Goal: Task Accomplishment & Management: Manage account settings

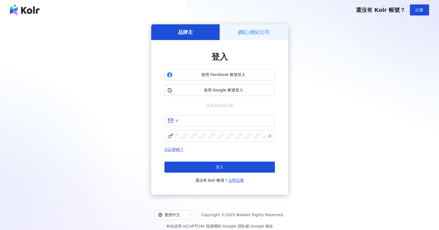
click at [253, 33] on h5 "網紅/經紀公司" at bounding box center [254, 32] width 32 height 7
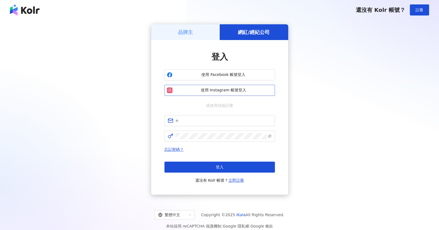
click at [224, 94] on button "使用 Instagram 帳號登入" at bounding box center [220, 90] width 111 height 11
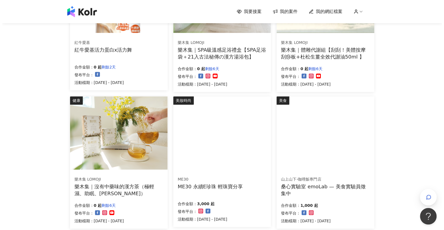
scroll to position [138, 0]
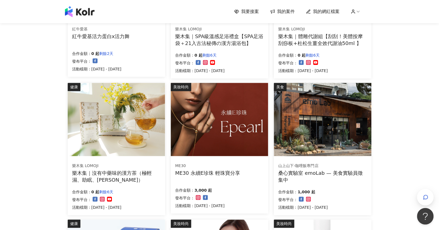
click at [242, 98] on img at bounding box center [219, 119] width 97 height 73
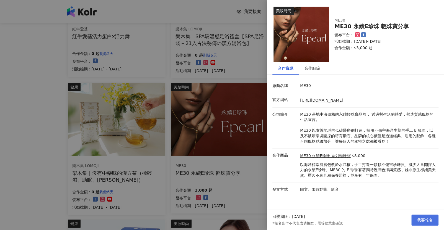
click at [416, 217] on button "我要報名" at bounding box center [424, 220] width 27 height 11
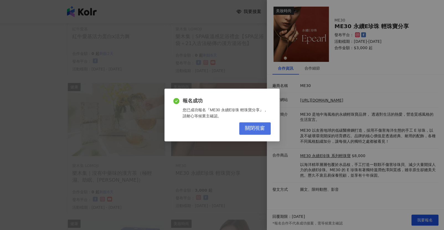
click at [253, 127] on span "關閉視窗" at bounding box center [255, 129] width 20 height 6
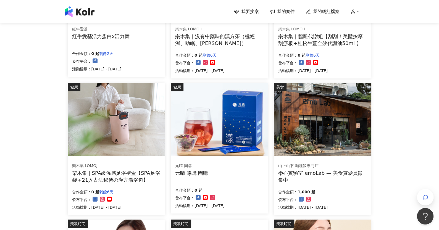
click at [309, 110] on img at bounding box center [322, 119] width 97 height 73
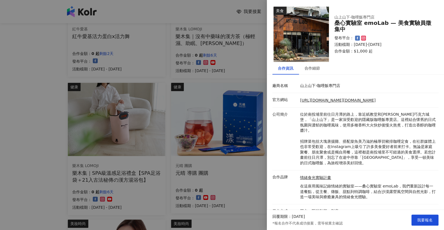
scroll to position [2, 0]
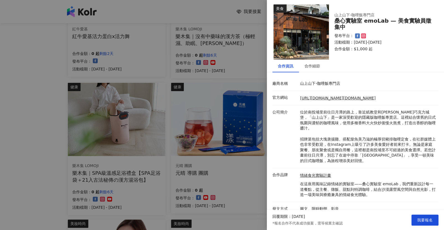
click at [228, 153] on div at bounding box center [222, 115] width 444 height 230
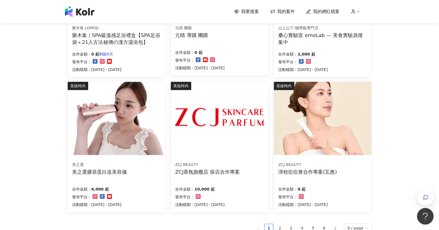
scroll to position [277, 0]
click at [333, 12] on span "我的網紅檔案" at bounding box center [326, 12] width 27 height 6
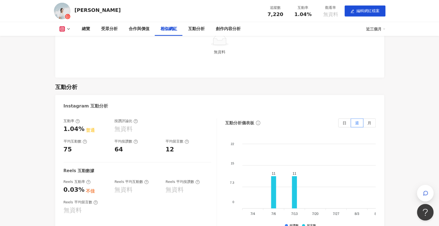
scroll to position [830, 0]
